Goal: Transaction & Acquisition: Download file/media

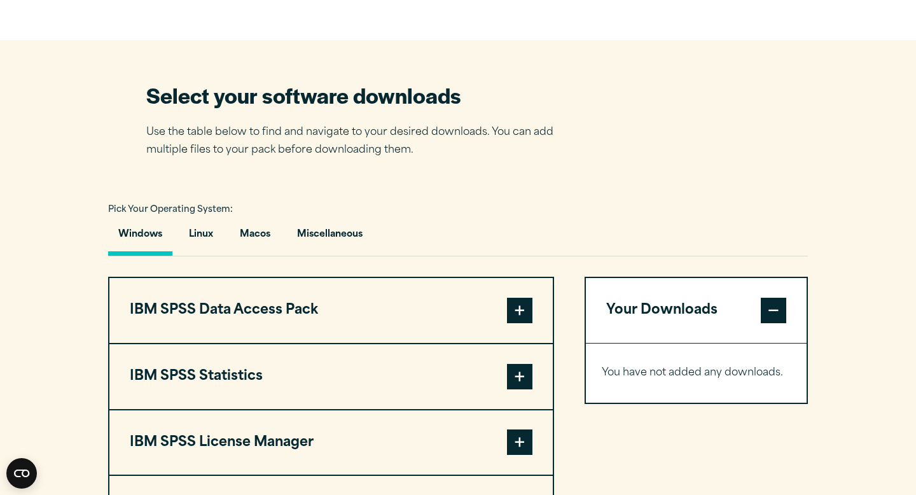
scroll to position [789, 0]
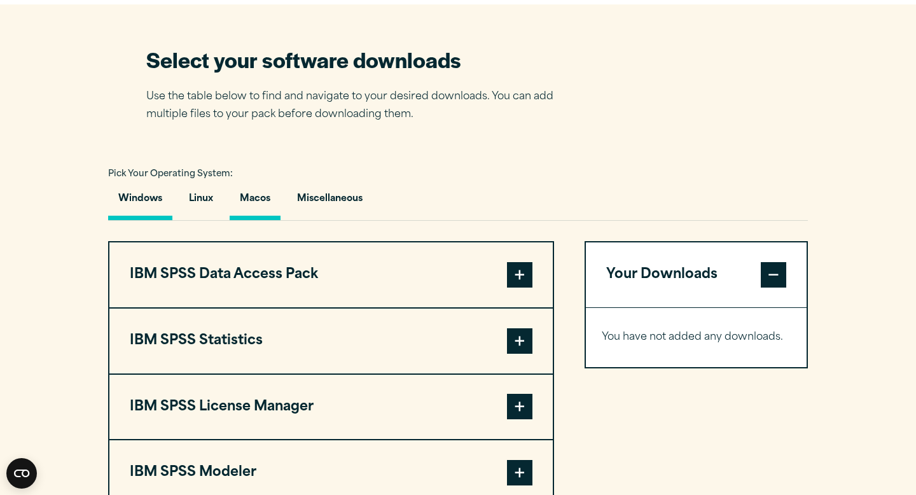
click at [253, 208] on button "Macos" at bounding box center [255, 202] width 51 height 36
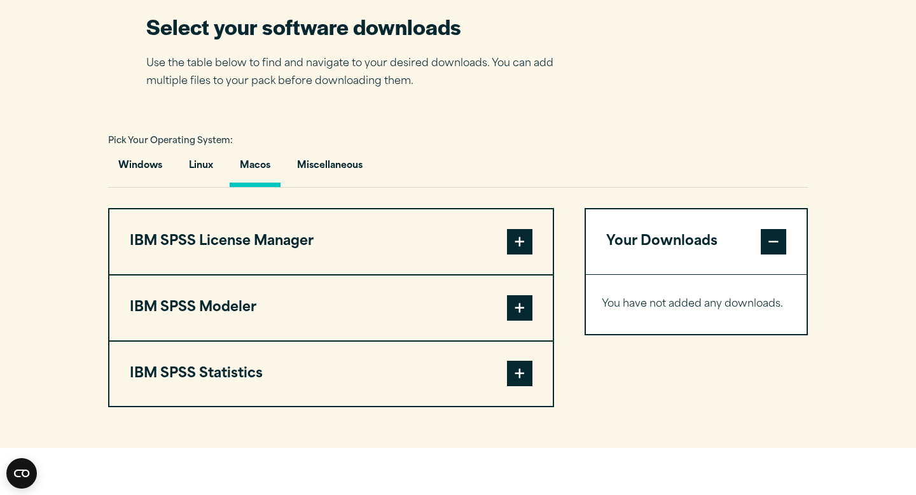
scroll to position [827, 0]
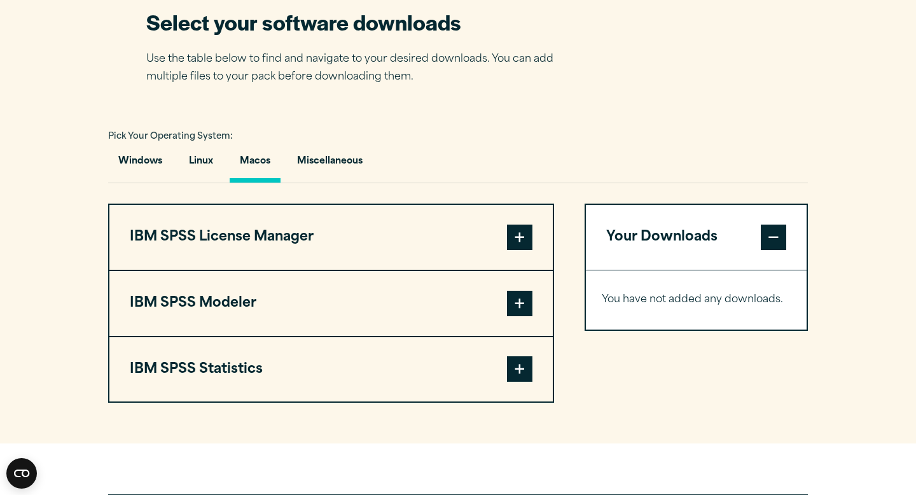
click at [527, 366] on span at bounding box center [519, 368] width 25 height 25
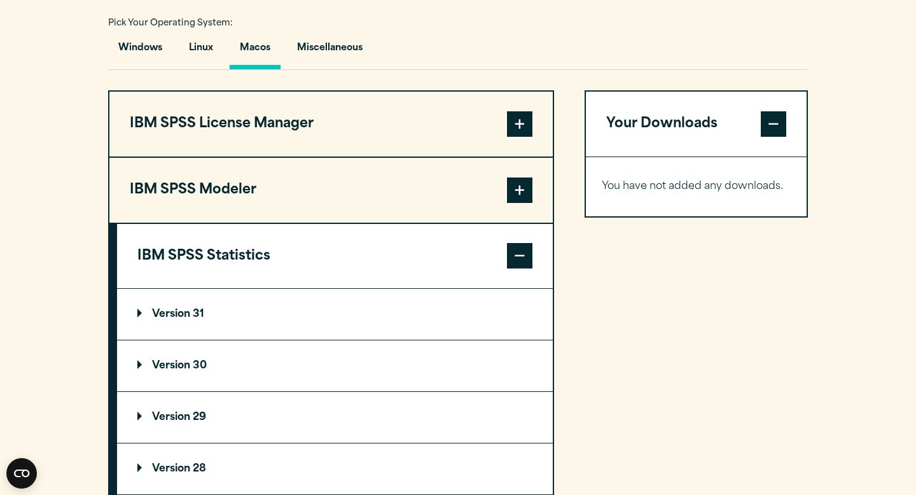
scroll to position [990, 0]
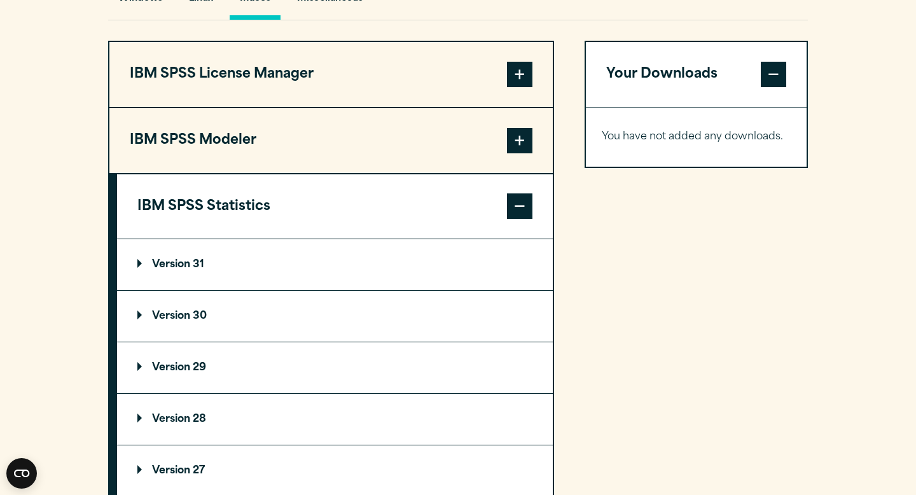
click at [190, 270] on p "Version 31" at bounding box center [170, 265] width 67 height 10
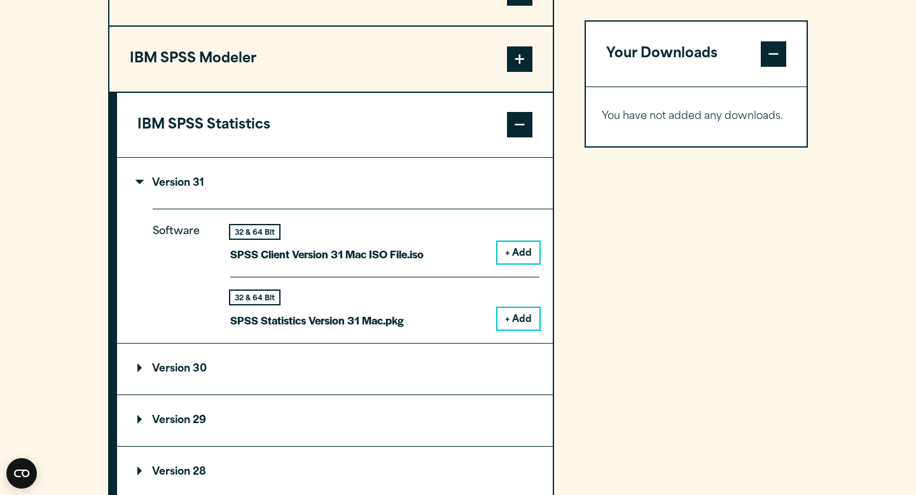
scroll to position [1074, 0]
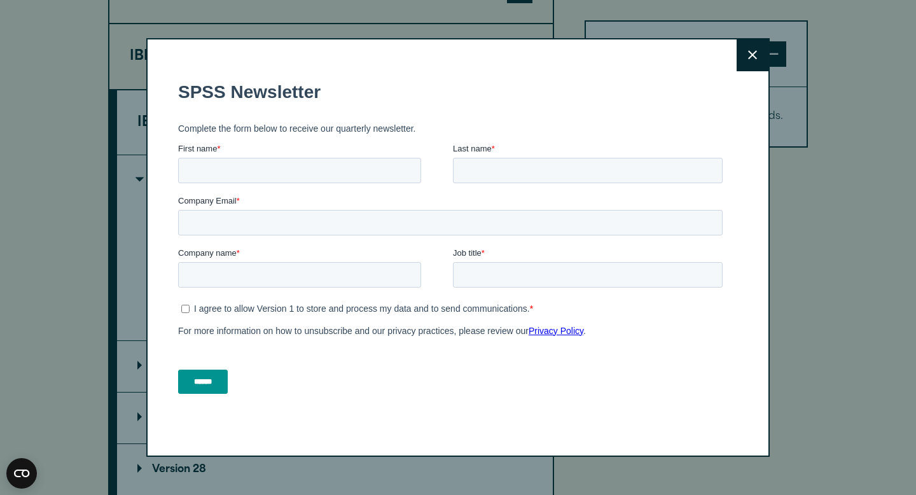
click at [511, 247] on label "Job title *" at bounding box center [590, 252] width 275 height 13
click at [511, 261] on input "Job title *" at bounding box center [588, 273] width 270 height 25
click at [761, 51] on button "Close" at bounding box center [753, 55] width 32 height 32
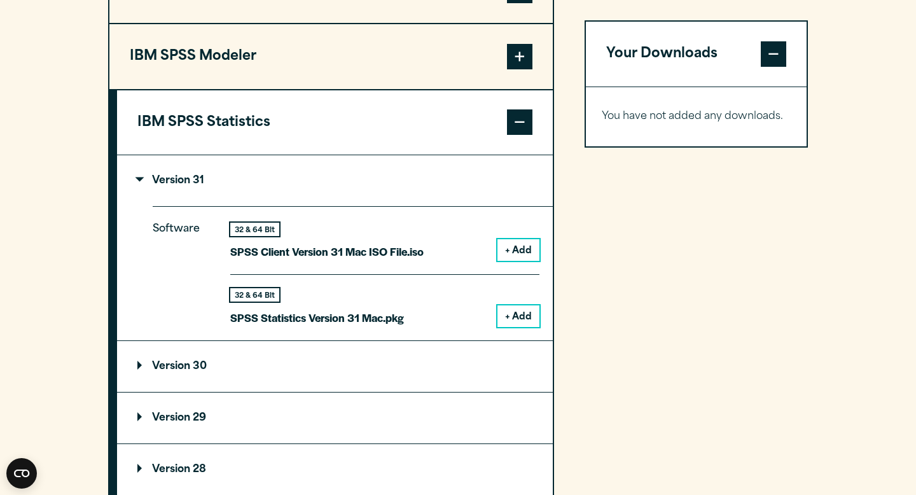
click at [518, 318] on button "+ Add" at bounding box center [518, 316] width 42 height 22
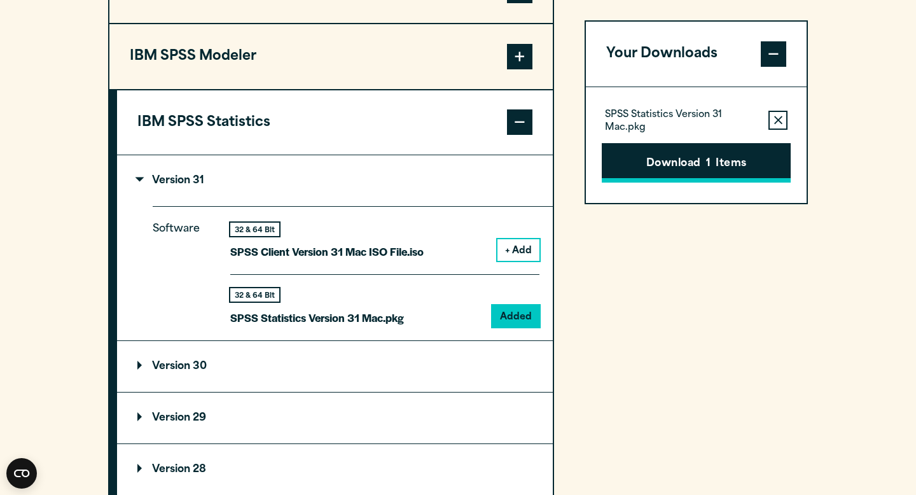
click at [738, 166] on button "Download 1 Items" at bounding box center [696, 162] width 189 height 39
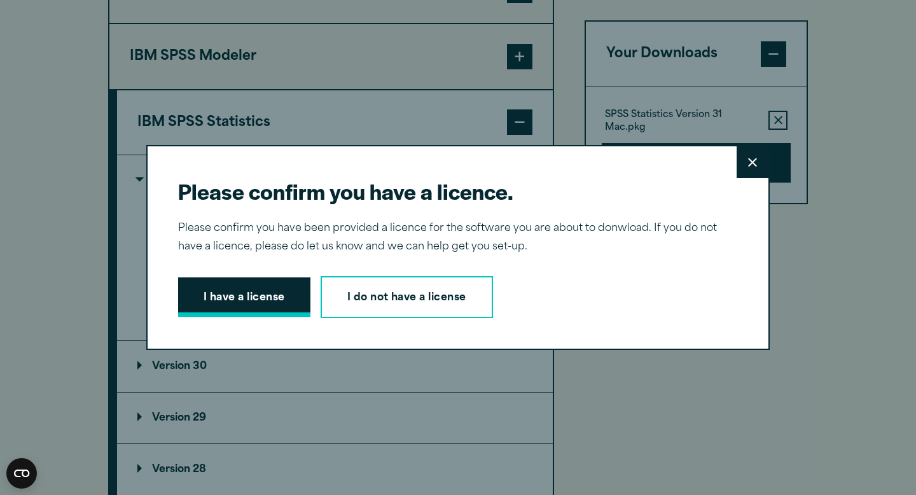
click at [272, 312] on button "I have a license" at bounding box center [244, 296] width 132 height 39
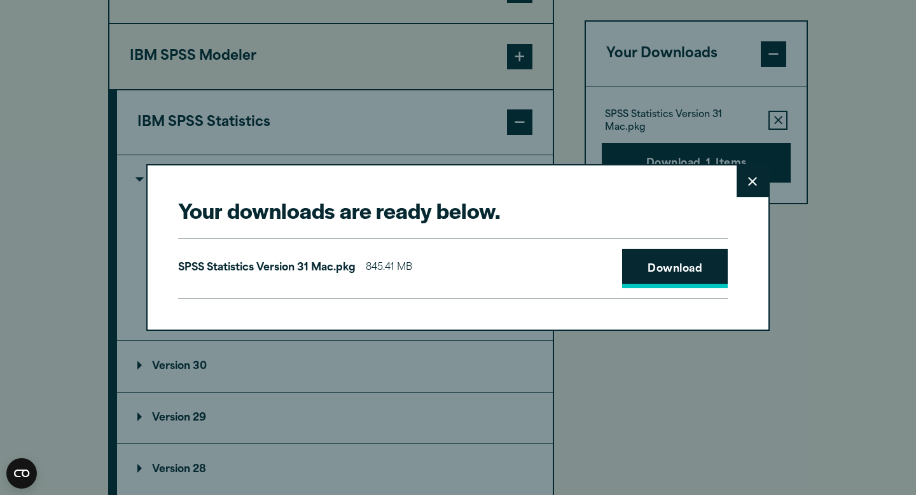
click at [713, 258] on link "Download" at bounding box center [675, 268] width 106 height 39
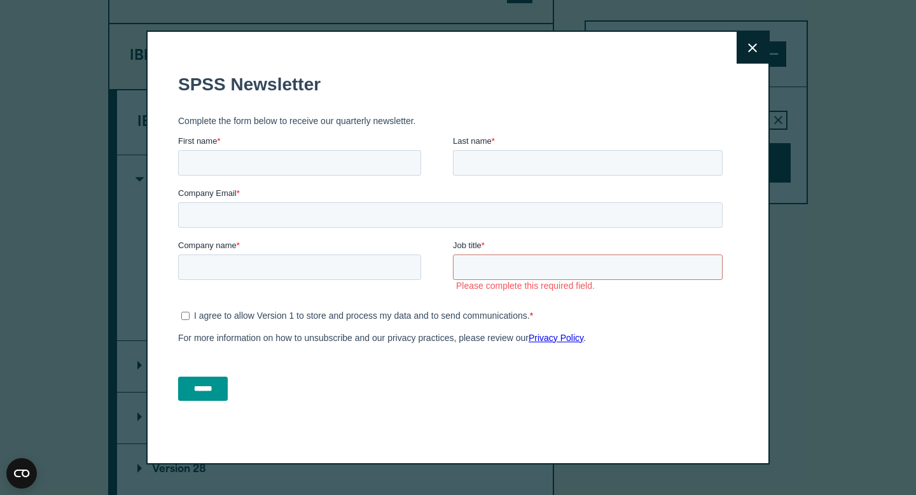
click at [744, 60] on button "Close" at bounding box center [753, 48] width 32 height 32
